Goal: Information Seeking & Learning: Stay updated

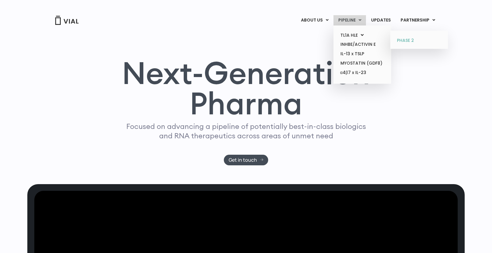
click at [409, 37] on link "PHASE 2" at bounding box center [418, 41] width 53 height 10
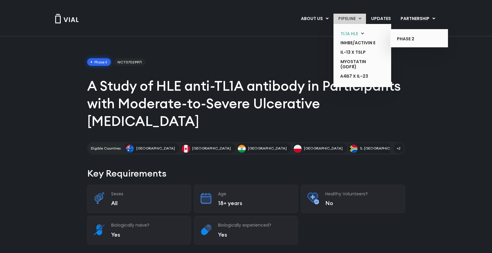
click at [346, 32] on link "TL1A HLE" at bounding box center [358, 33] width 44 height 9
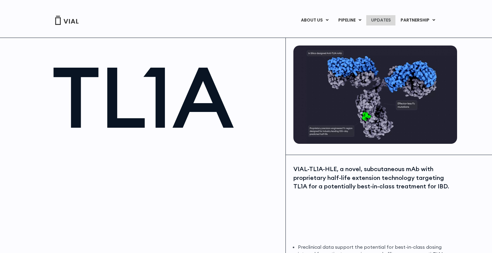
click at [376, 24] on link "UPDATES" at bounding box center [380, 20] width 29 height 10
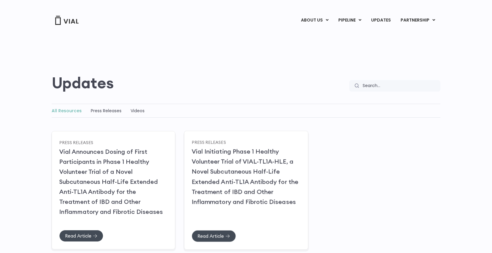
click at [210, 224] on div "Read Article" at bounding box center [246, 230] width 109 height 23
click at [220, 197] on h2 "Vial Initiating Phase 1 Healthy Volunteer Trial of VIAL-TL1A-HLE, a Novel Subcu…" at bounding box center [246, 176] width 109 height 60
click at [74, 237] on span "Read Article" at bounding box center [78, 236] width 26 height 5
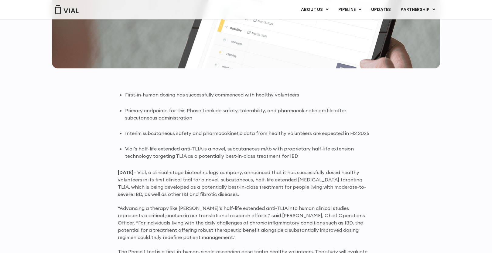
scroll to position [319, 0]
